Goal: Go to known website: Access a specific website the user already knows

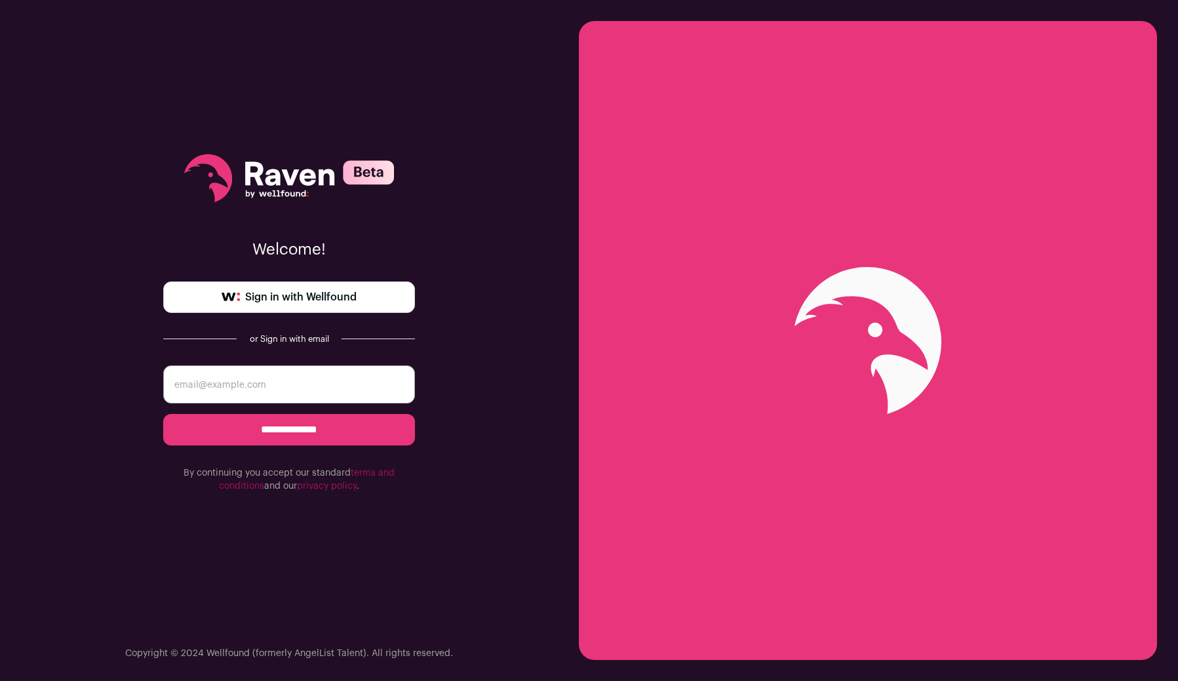
click at [318, 300] on span "Sign in with Wellfound" at bounding box center [300, 297] width 111 height 16
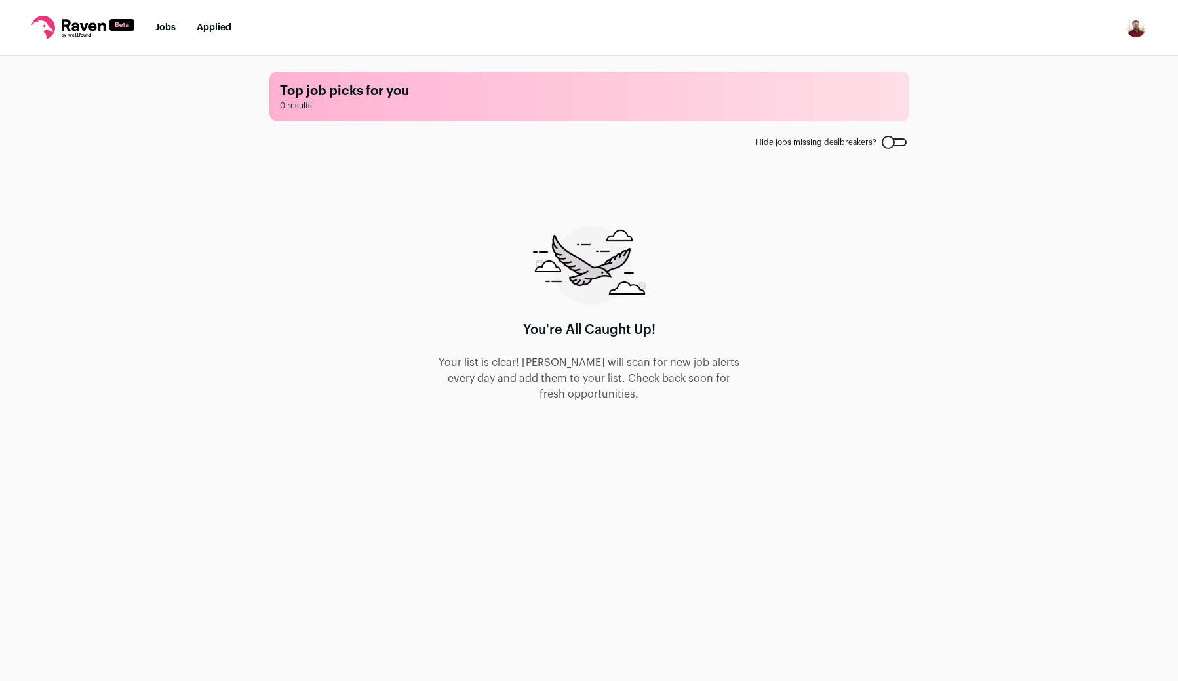
click at [163, 25] on link "Jobs" at bounding box center [165, 27] width 20 height 9
